Goal: Information Seeking & Learning: Learn about a topic

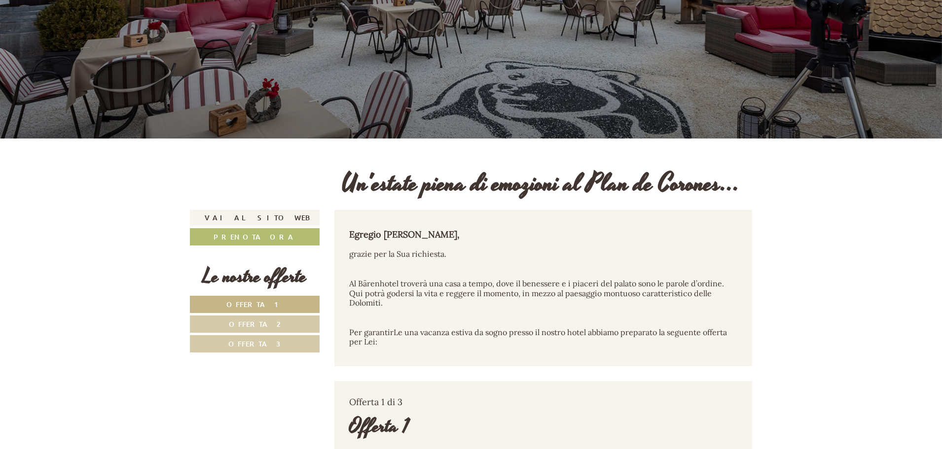
scroll to position [296, 0]
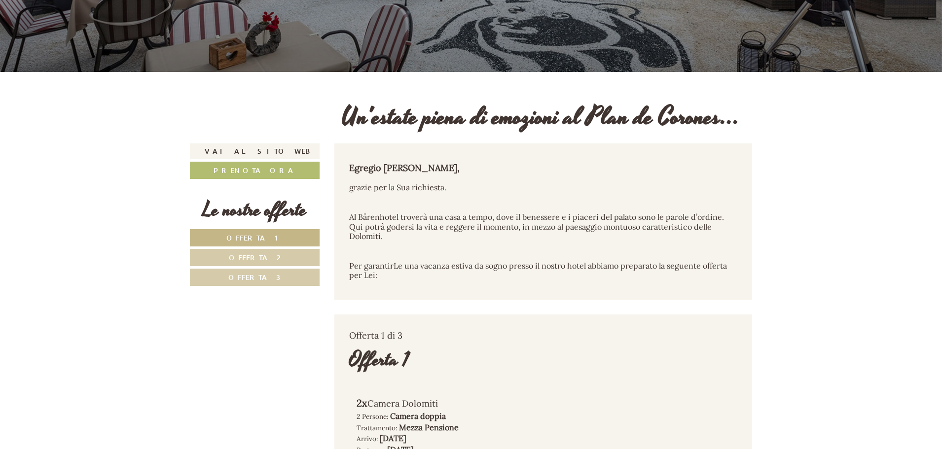
click at [278, 237] on link "Offerta 1" at bounding box center [255, 237] width 130 height 17
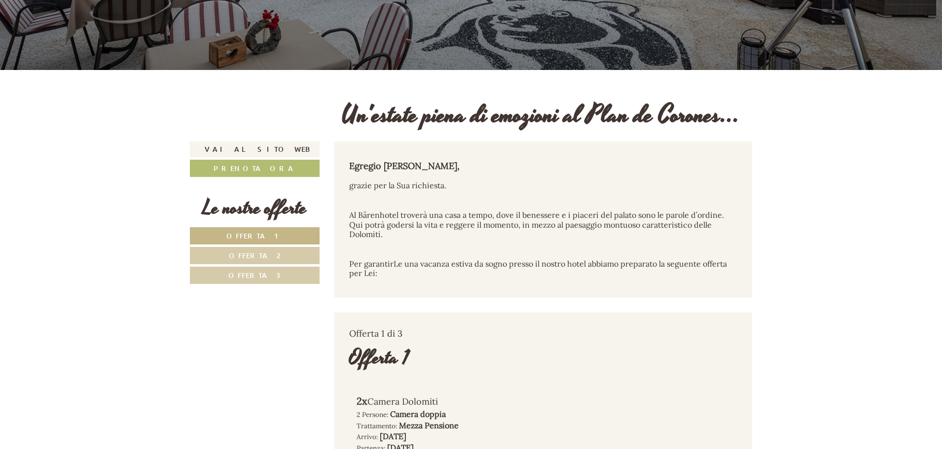
scroll to position [345, 0]
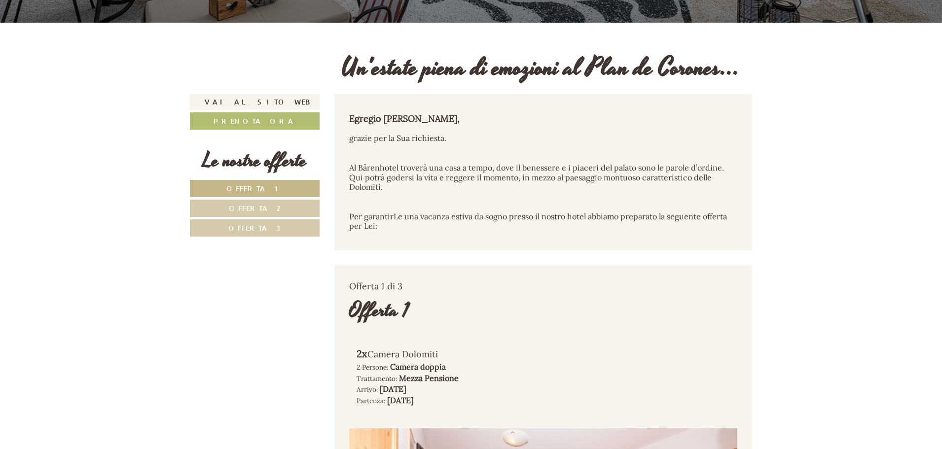
click at [284, 183] on link "Offerta 1" at bounding box center [255, 188] width 130 height 17
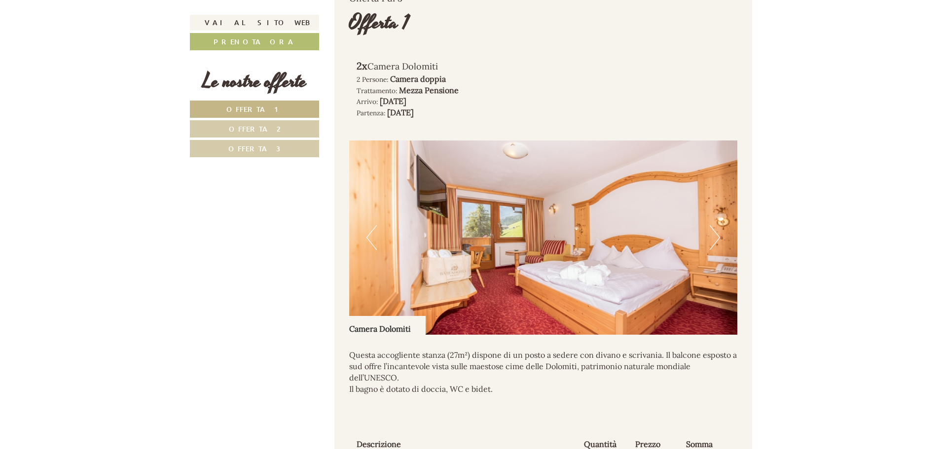
scroll to position [611, 0]
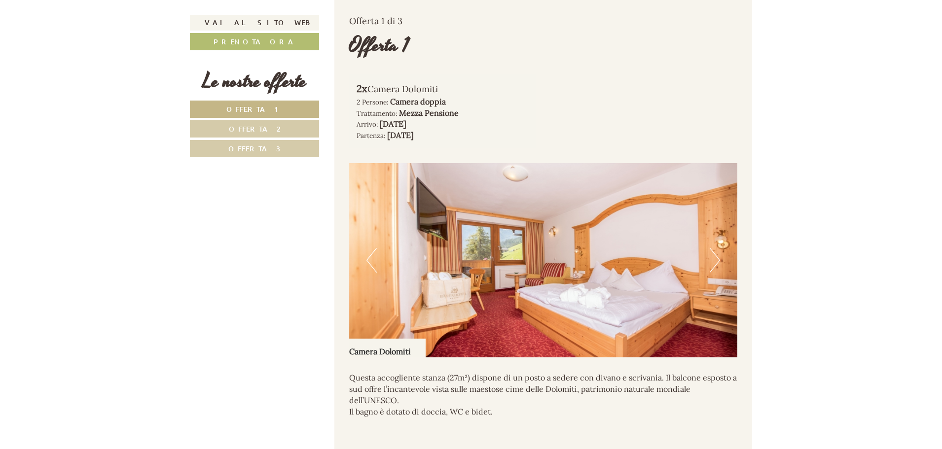
click at [723, 260] on img at bounding box center [543, 260] width 389 height 194
click at [719, 255] on button "Next" at bounding box center [715, 260] width 10 height 25
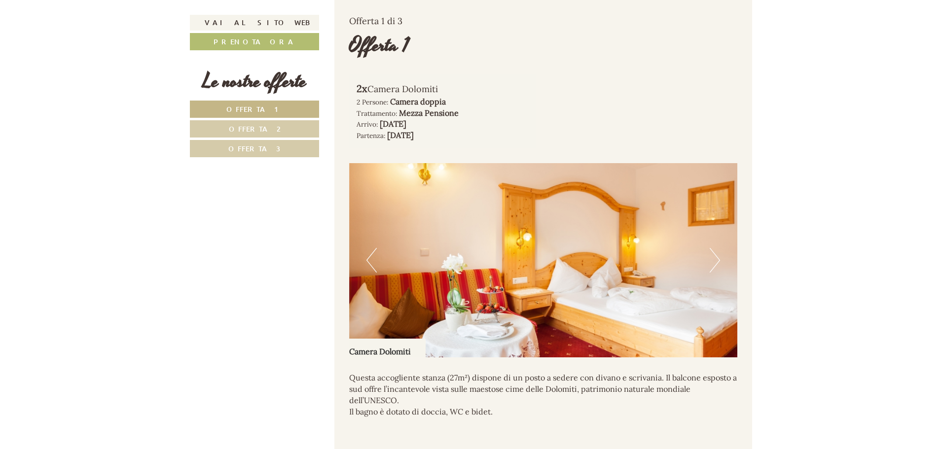
click at [719, 255] on button "Next" at bounding box center [715, 260] width 10 height 25
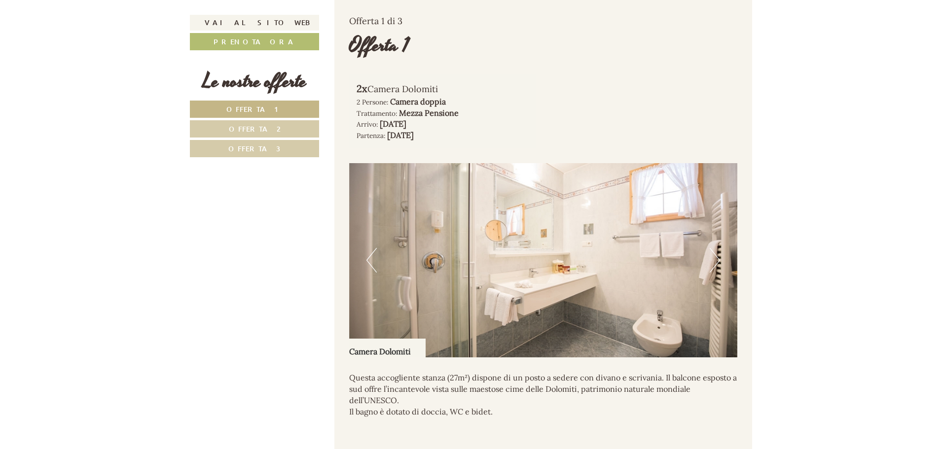
click at [719, 255] on button "Next" at bounding box center [715, 260] width 10 height 25
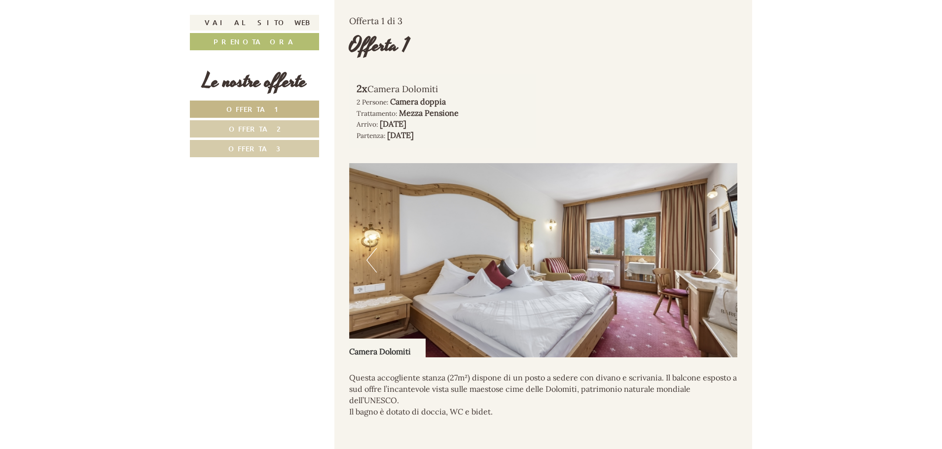
click at [719, 255] on button "Next" at bounding box center [715, 260] width 10 height 25
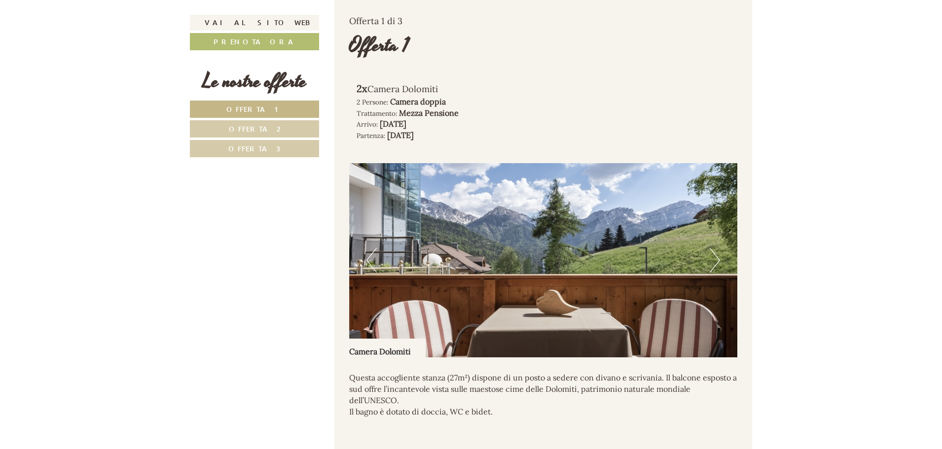
click at [719, 255] on button "Next" at bounding box center [715, 260] width 10 height 25
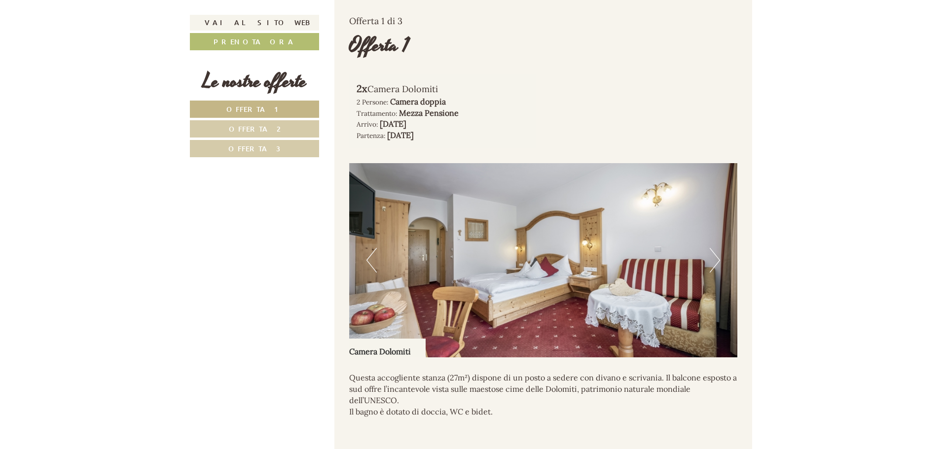
click at [719, 255] on button "Next" at bounding box center [715, 260] width 10 height 25
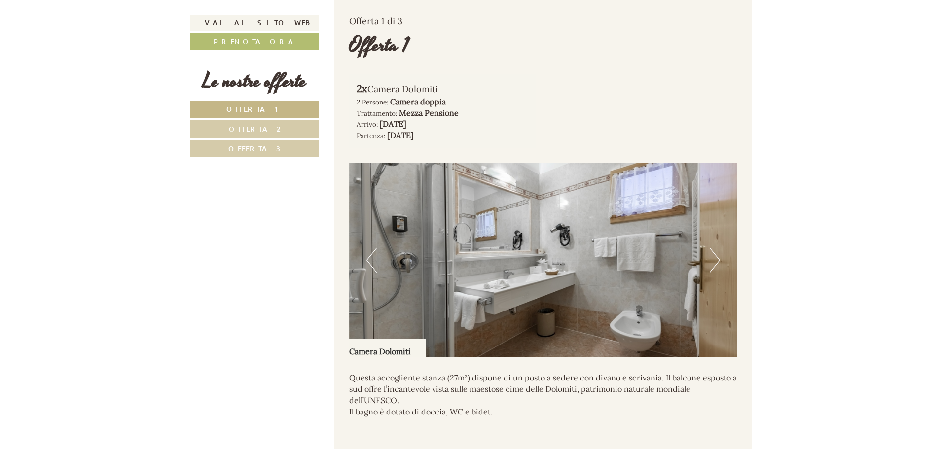
click at [719, 255] on button "Next" at bounding box center [715, 260] width 10 height 25
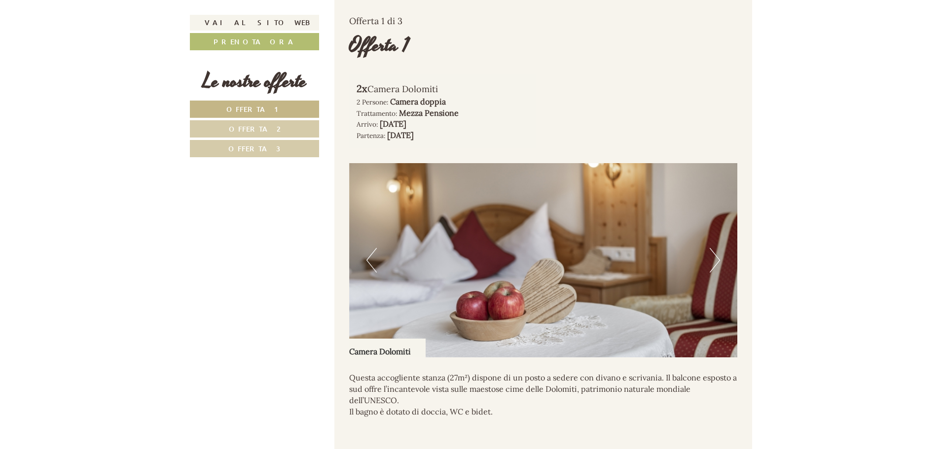
click at [719, 255] on button "Next" at bounding box center [715, 260] width 10 height 25
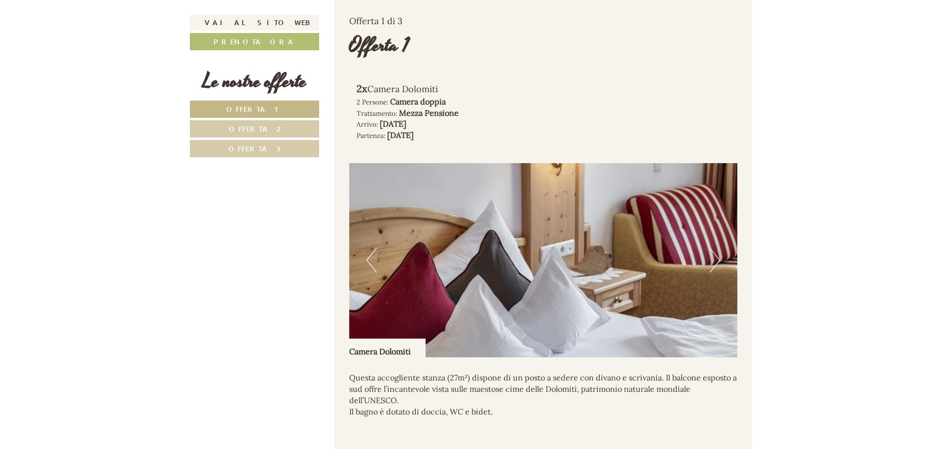
click at [719, 255] on button "Next" at bounding box center [715, 260] width 10 height 25
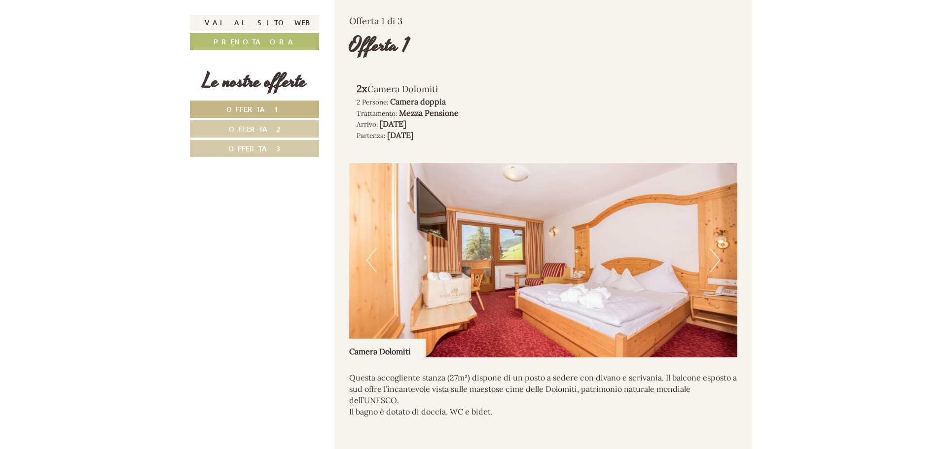
click at [719, 255] on button "Next" at bounding box center [715, 260] width 10 height 25
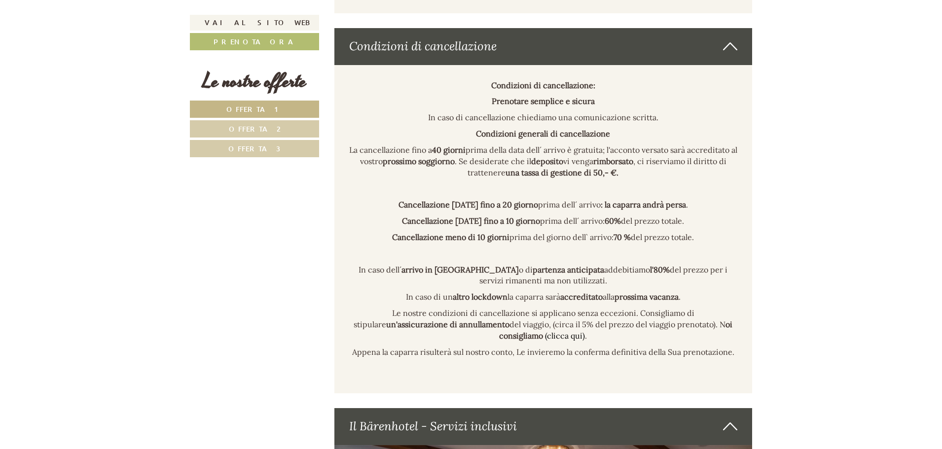
scroll to position [4333, 0]
